Goal: Navigation & Orientation: Find specific page/section

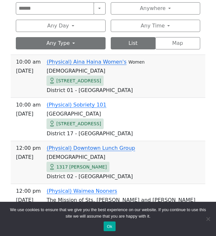
scroll to position [280, 0]
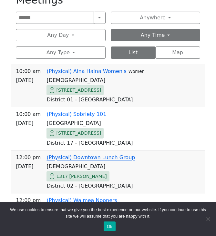
click at [148, 31] on button "Any Time" at bounding box center [155, 35] width 89 height 12
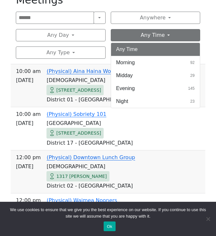
click at [148, 31] on button "Any Time" at bounding box center [155, 35] width 89 height 12
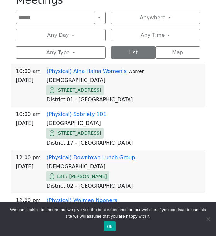
click at [162, 23] on div "Search Near Location Near Me Anywhere Anywhere Cyberspace 67 District 01 - [GEO…" at bounding box center [108, 35] width 184 height 47
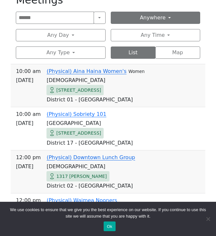
click at [161, 17] on button "Anywhere" at bounding box center [155, 18] width 89 height 12
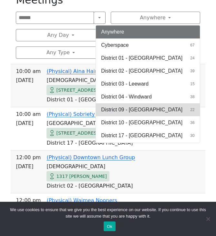
click at [141, 107] on span "District 09 - [GEOGRAPHIC_DATA]" at bounding box center [141, 110] width 81 height 8
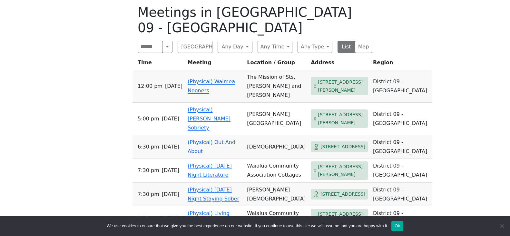
scroll to position [234, 0]
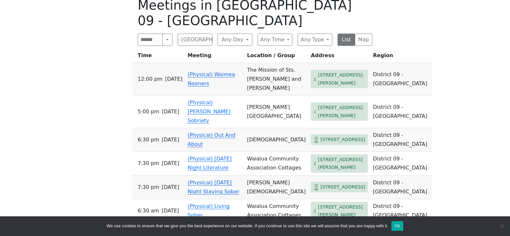
click at [226, 86] on link "(Physical) Waimea Nooners" at bounding box center [211, 78] width 47 height 15
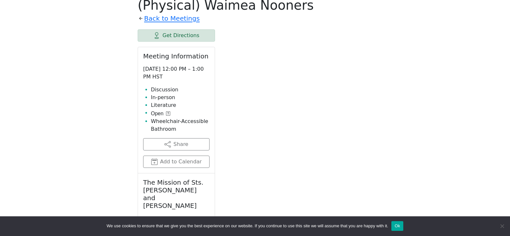
scroll to position [226, 0]
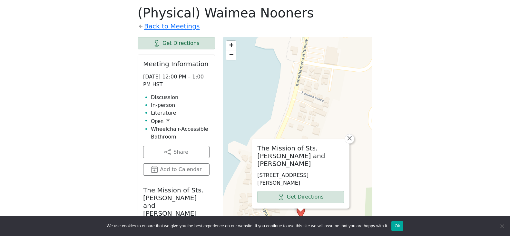
drag, startPoint x: 304, startPoint y: 116, endPoint x: 301, endPoint y: 20, distance: 96.4
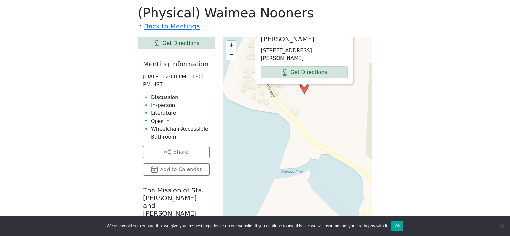
drag, startPoint x: 318, startPoint y: 207, endPoint x: 323, endPoint y: 92, distance: 114.8
click at [289, 92] on div "The Mission of Sts. [PERSON_NAME] and [PERSON_NAME] [STREET_ADDRESS][PERSON_NAM…" at bounding box center [297, 198] width 149 height 322
click at [289, 123] on div "The Mission of Sts. [PERSON_NAME] and [PERSON_NAME] [STREET_ADDRESS][PERSON_NAM…" at bounding box center [297, 198] width 149 height 322
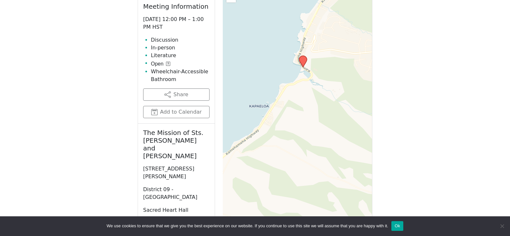
scroll to position [234, 0]
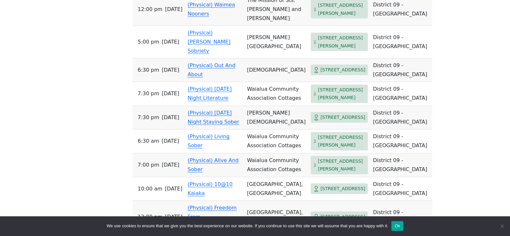
scroll to position [307, 0]
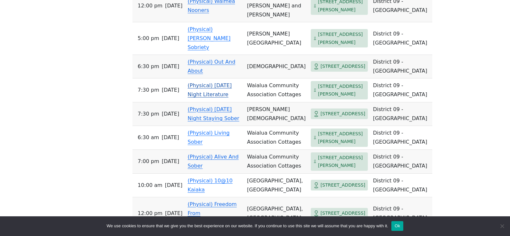
click at [226, 97] on link "(Physical) [DATE] Night Literature" at bounding box center [210, 89] width 44 height 15
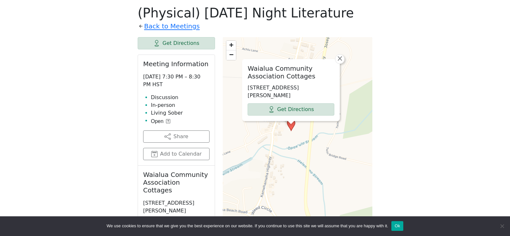
drag, startPoint x: 256, startPoint y: 180, endPoint x: 291, endPoint y: 143, distance: 50.8
click at [289, 143] on div "Waialua Community Association Cottages [STREET_ADDRESS][PERSON_NAME] Get Direct…" at bounding box center [297, 198] width 149 height 322
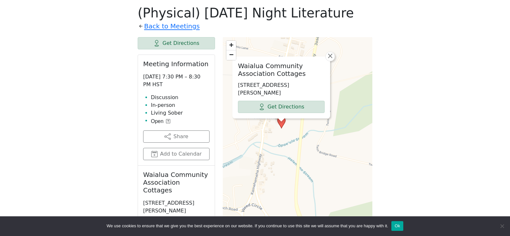
drag, startPoint x: 276, startPoint y: 175, endPoint x: 266, endPoint y: 171, distance: 10.2
click at [266, 172] on div "Waialua Community Association Cottages [STREET_ADDRESS][PERSON_NAME] Get Direct…" at bounding box center [297, 198] width 149 height 322
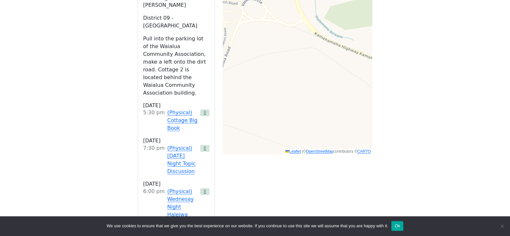
scroll to position [436, 0]
